Goal: Information Seeking & Learning: Learn about a topic

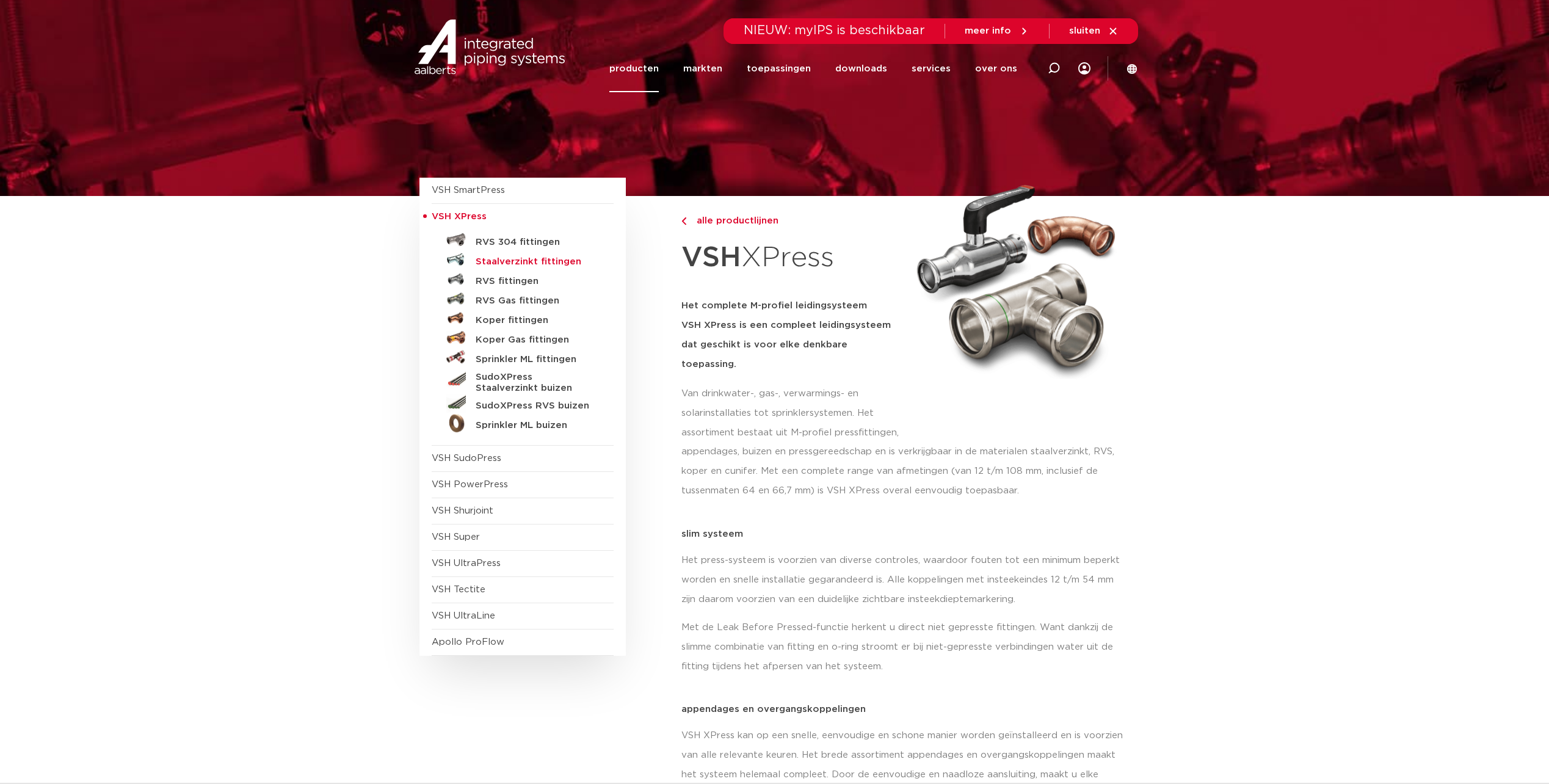
click at [501, 261] on h5 "Staalverzinkt fittingen" at bounding box center [536, 262] width 121 height 11
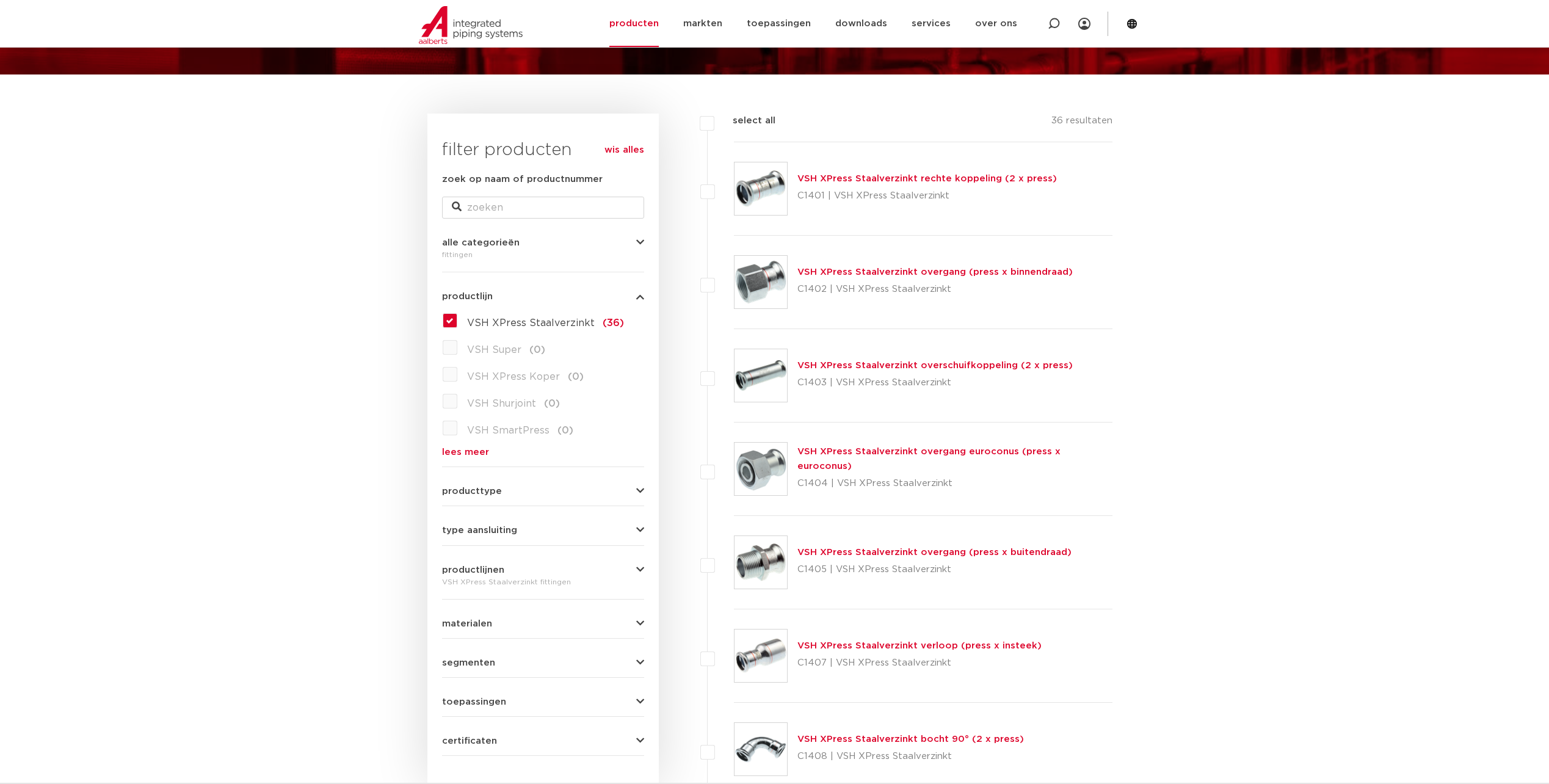
click at [888, 271] on link "VSH XPress Staalverzinkt overgang (press x binnendraad)" at bounding box center [935, 272] width 275 height 9
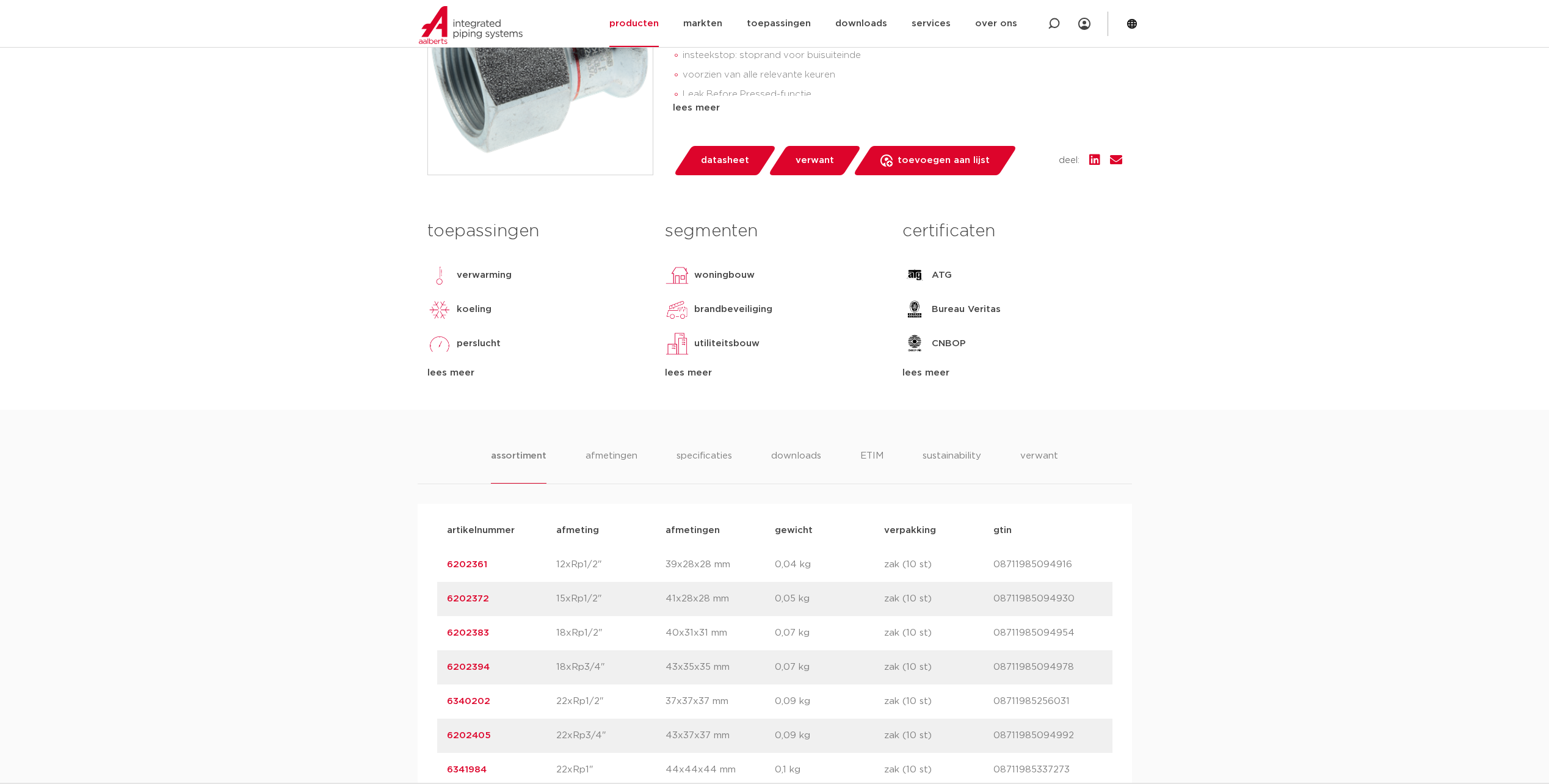
scroll to position [427, 0]
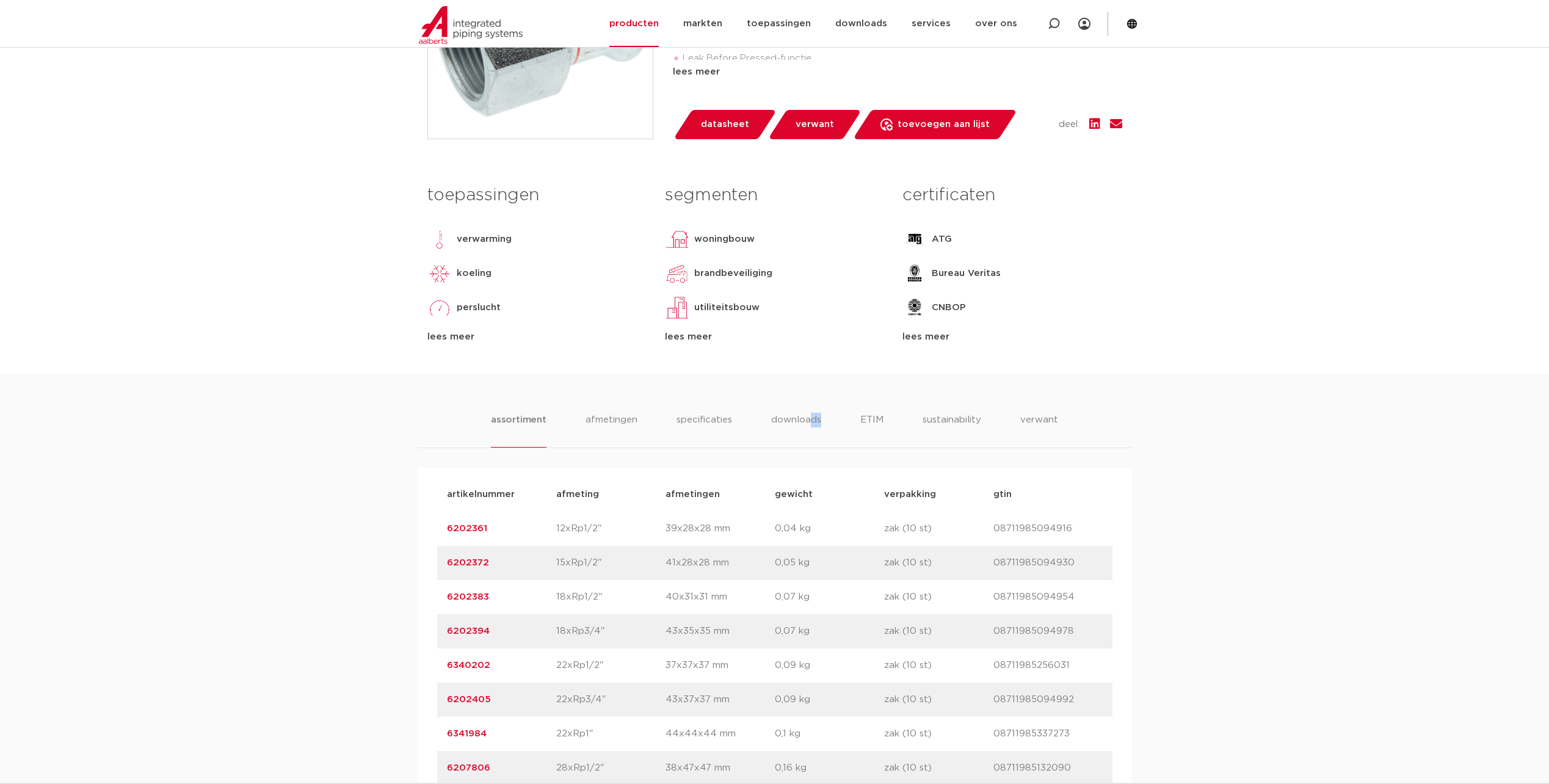
drag, startPoint x: 820, startPoint y: 396, endPoint x: 807, endPoint y: 399, distance: 13.3
click at [807, 400] on div "assortiment [GEOGRAPHIC_DATA] specificaties downloads ETIM sustainability verwa…" at bounding box center [774, 721] width 1549 height 694
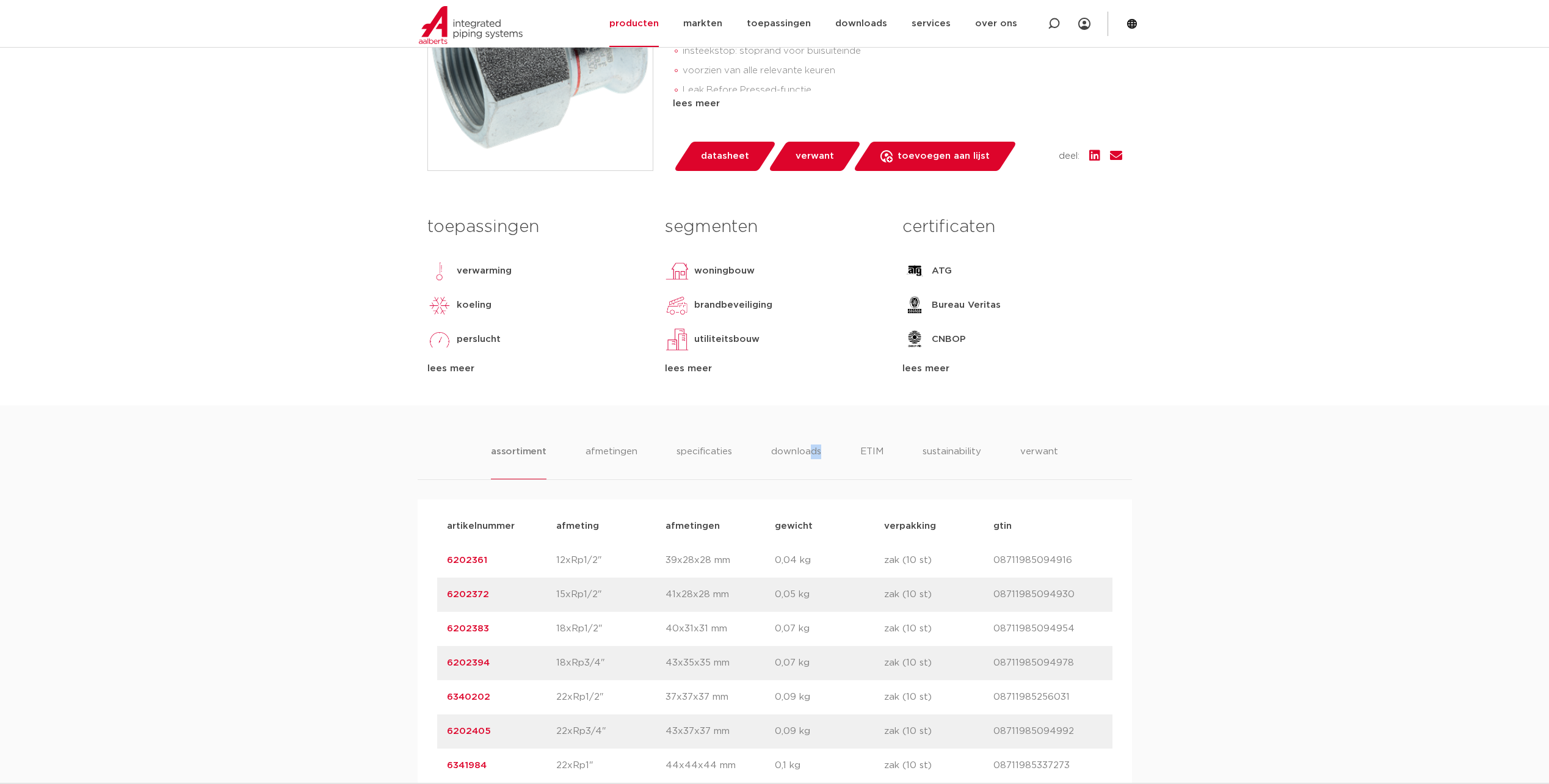
scroll to position [366, 0]
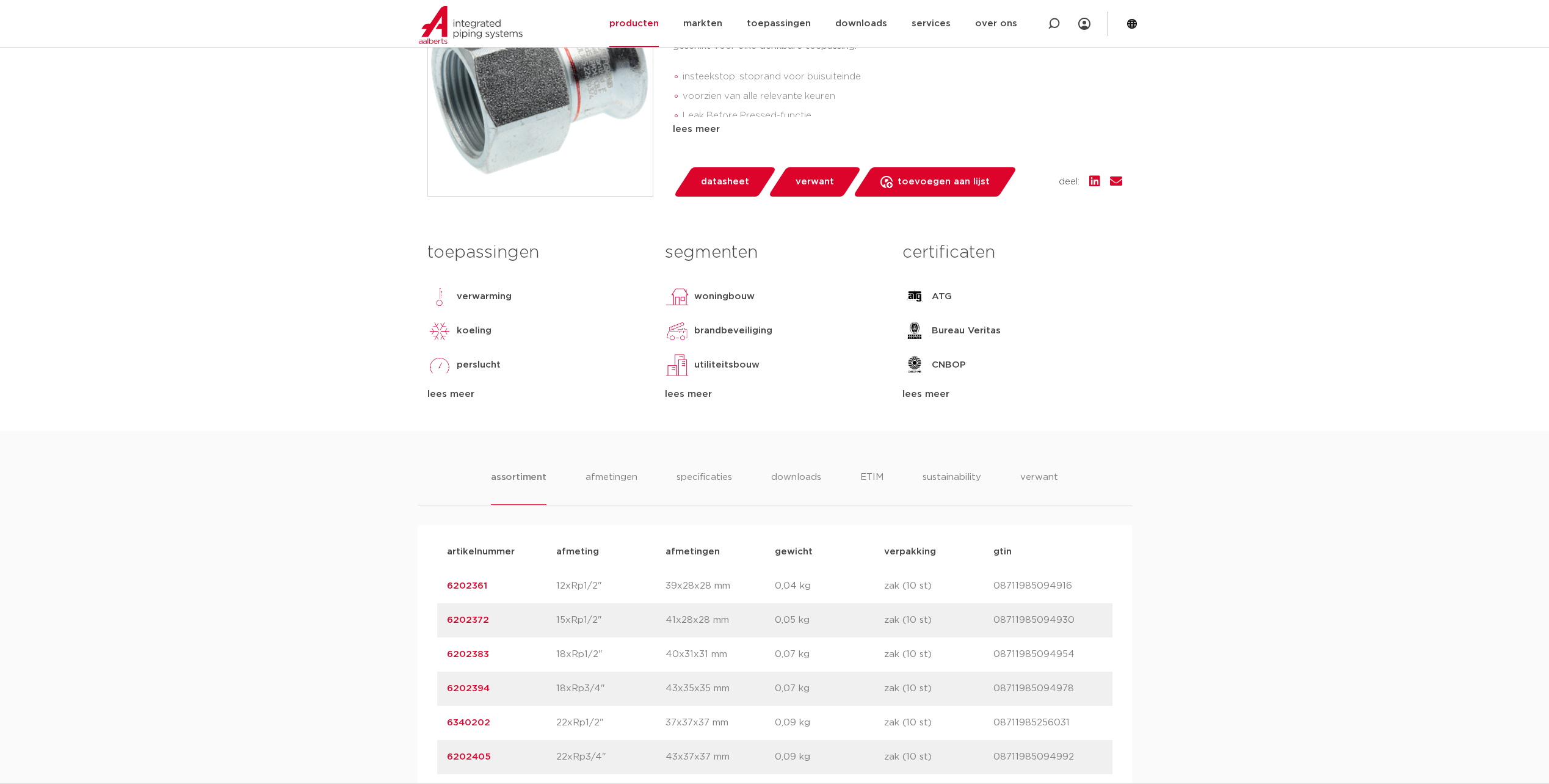
drag, startPoint x: 803, startPoint y: 394, endPoint x: 752, endPoint y: 410, distance: 53.5
